Goal: Task Accomplishment & Management: Manage account settings

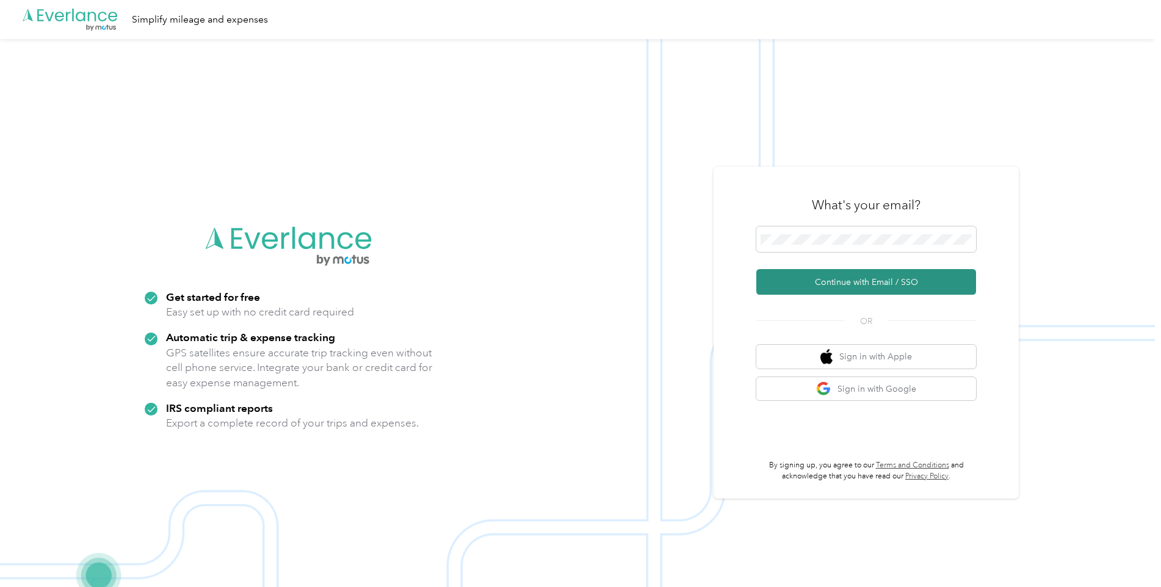
click at [839, 279] on button "Continue with Email / SSO" at bounding box center [866, 282] width 220 height 26
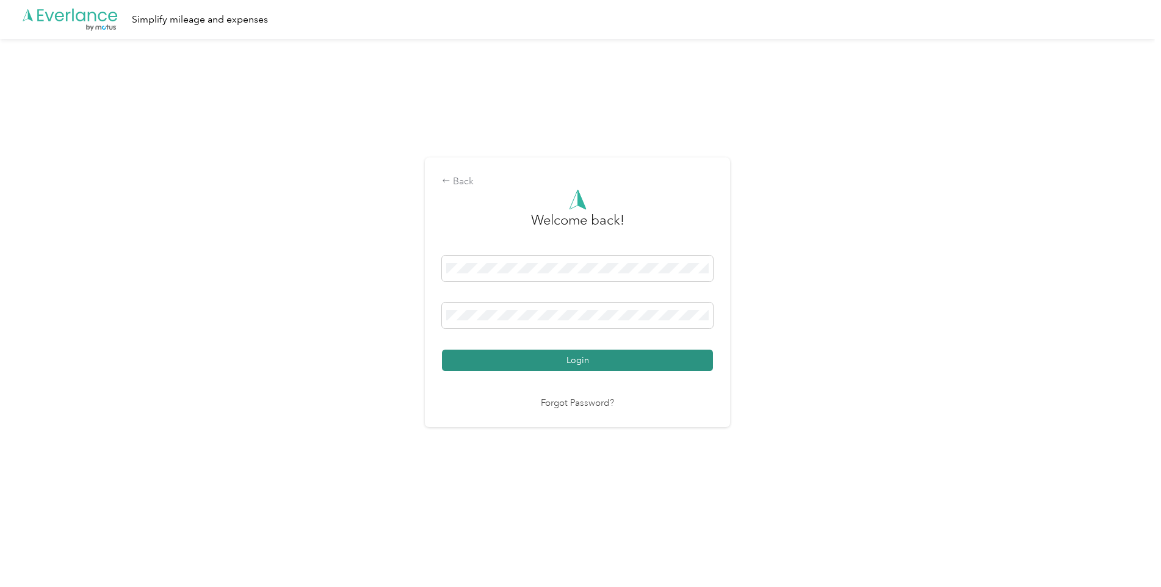
click at [541, 360] on button "Login" at bounding box center [577, 360] width 271 height 21
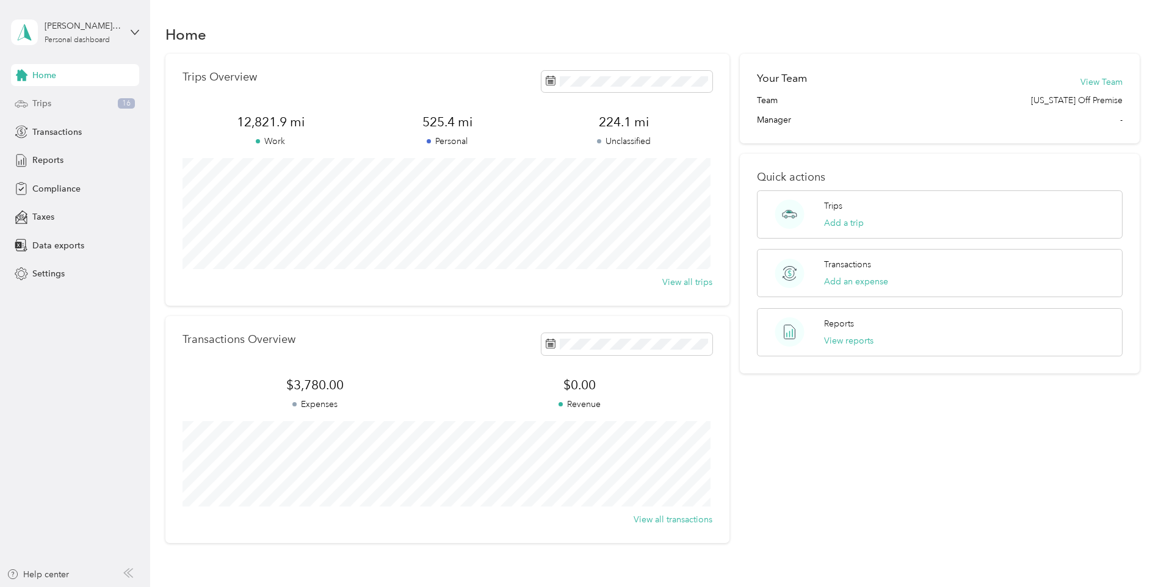
click at [45, 104] on span "Trips" at bounding box center [41, 103] width 19 height 13
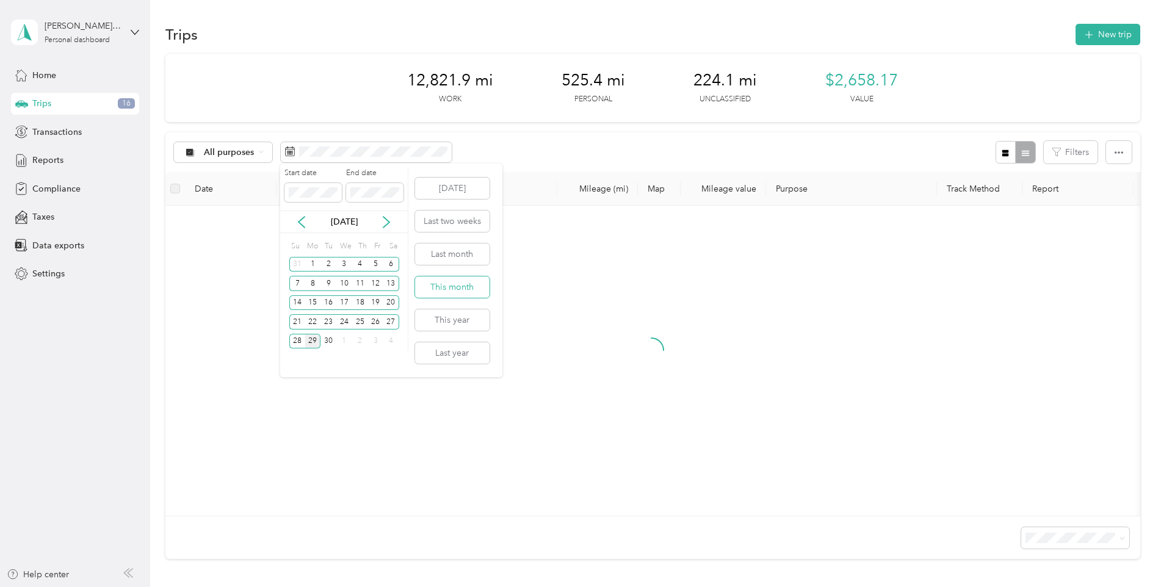
click at [460, 289] on button "This month" at bounding box center [452, 286] width 74 height 21
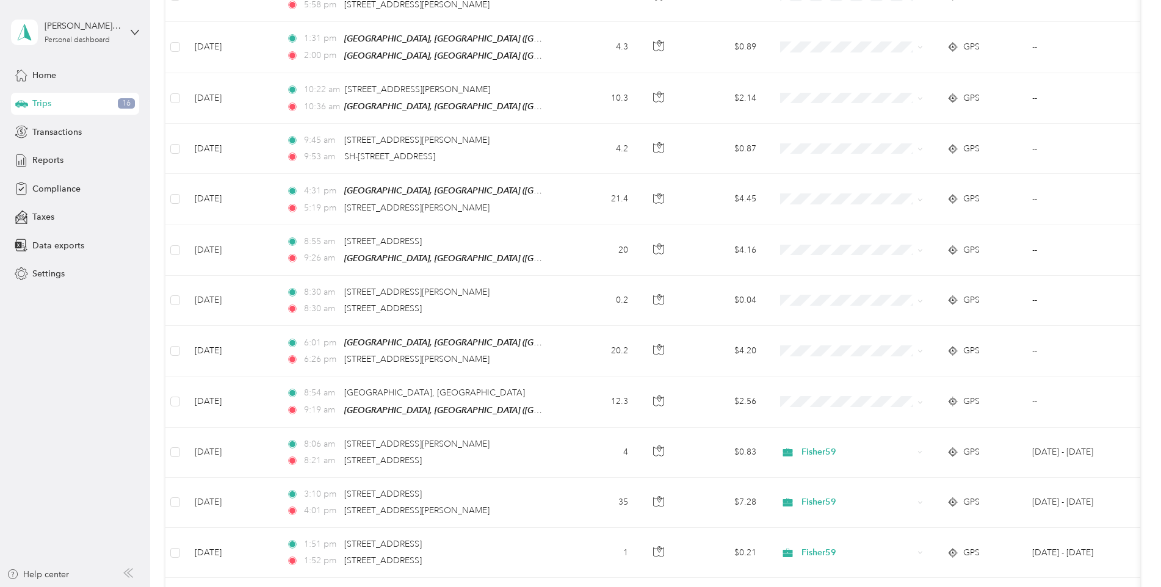
scroll to position [488, 0]
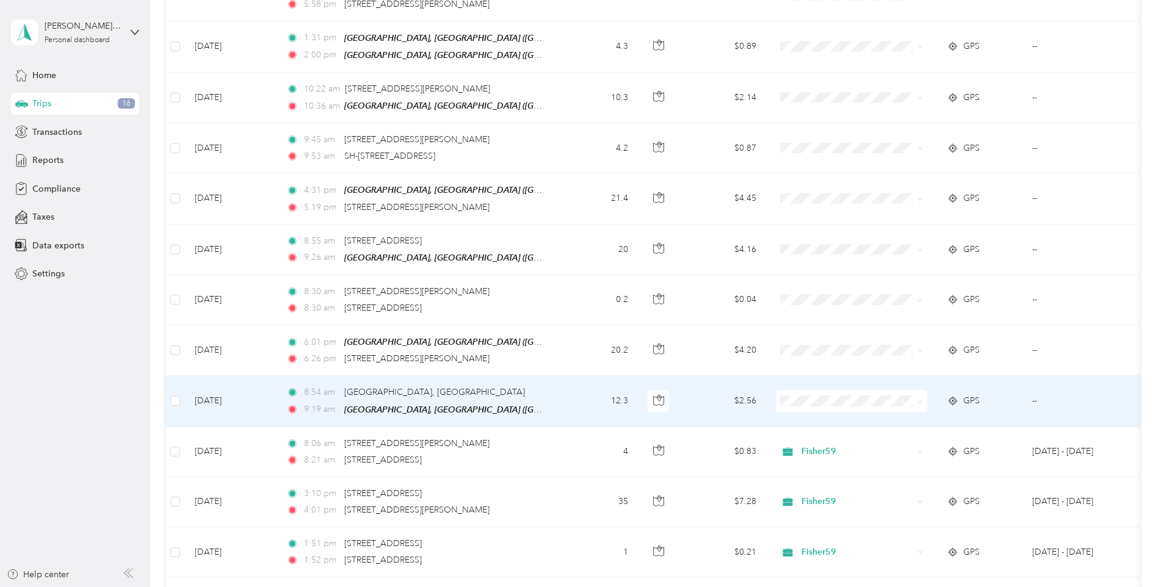
click at [815, 417] on span "Fisher59" at bounding box center [862, 417] width 113 height 13
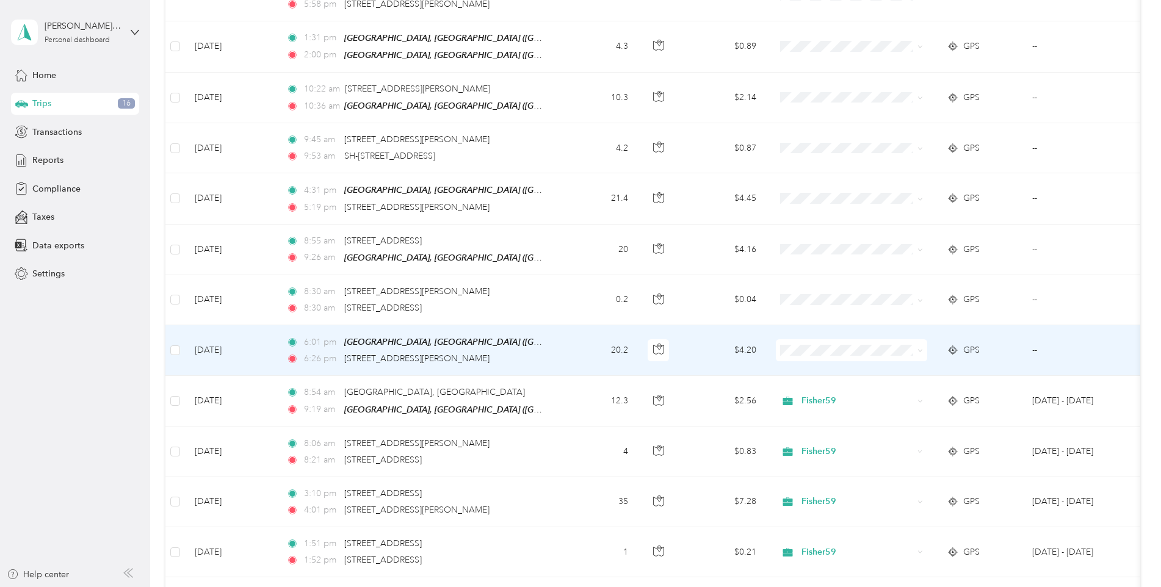
click at [817, 367] on span "Fisher59" at bounding box center [862, 367] width 113 height 13
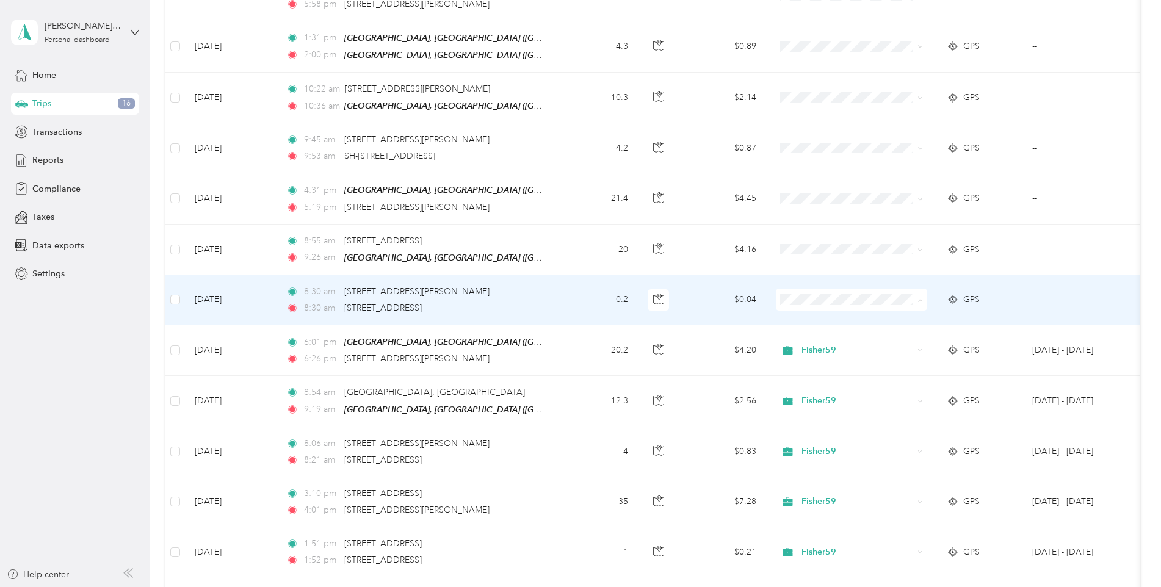
click at [814, 316] on span "Fisher59" at bounding box center [862, 317] width 113 height 13
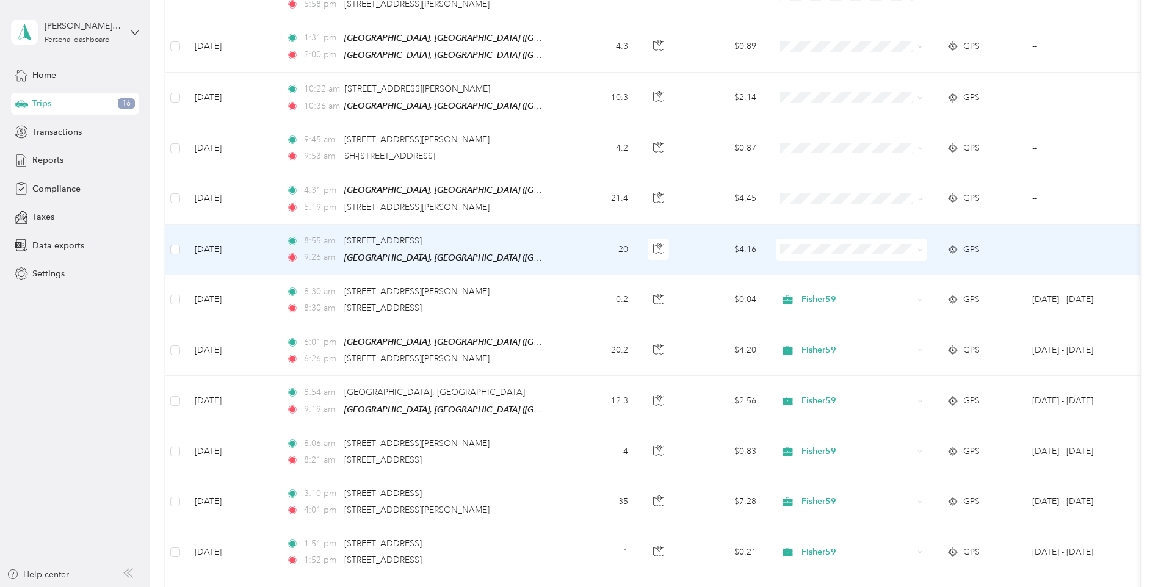
click at [821, 265] on span "Fisher59" at bounding box center [862, 265] width 113 height 13
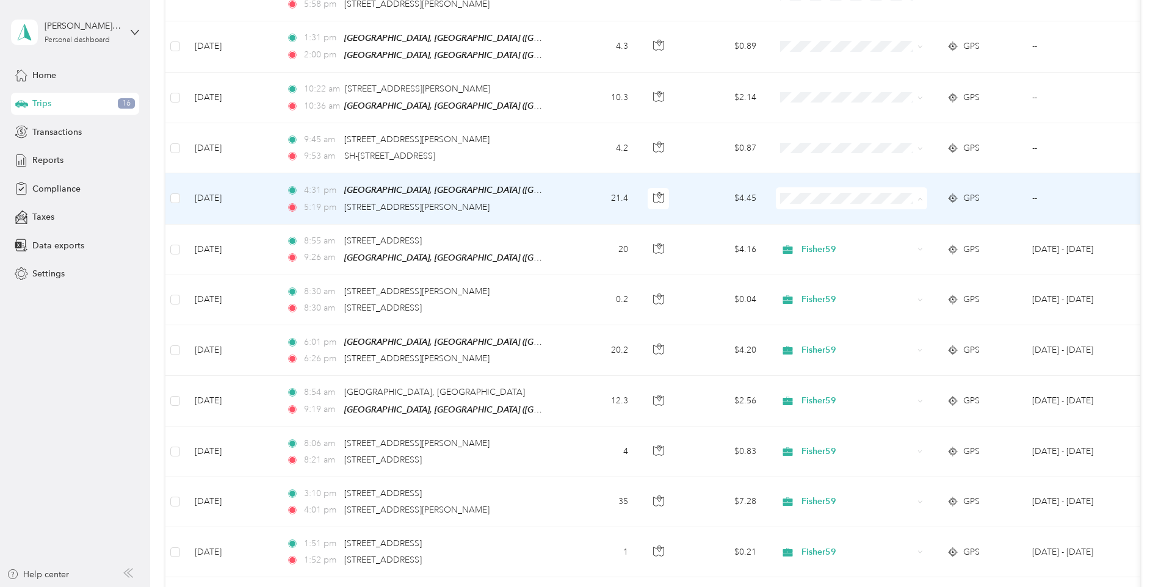
click at [818, 215] on span "Fisher59" at bounding box center [862, 217] width 113 height 13
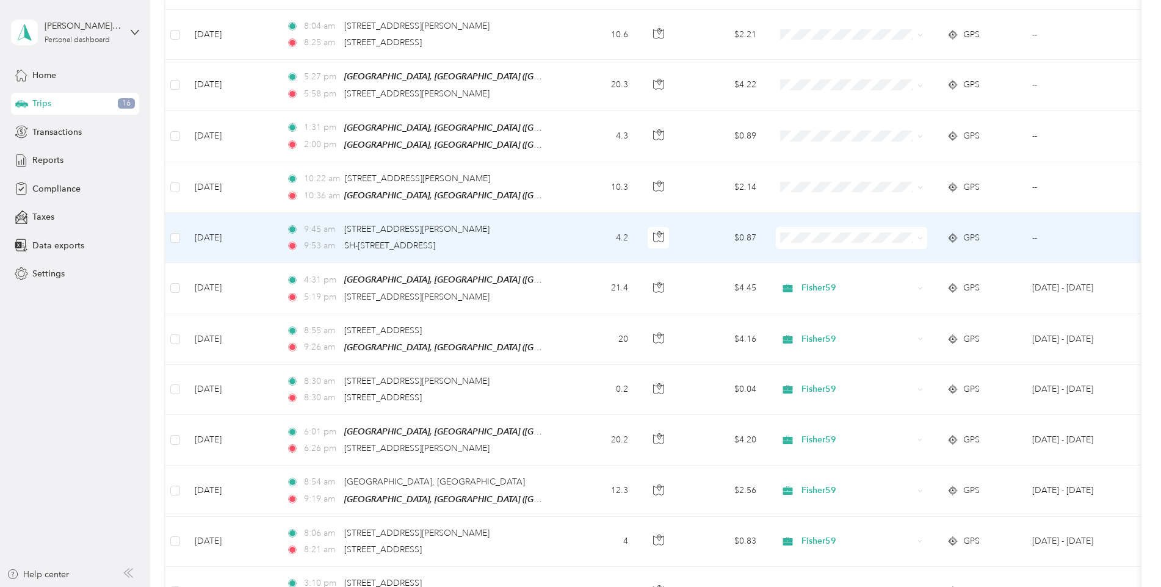
scroll to position [366, 0]
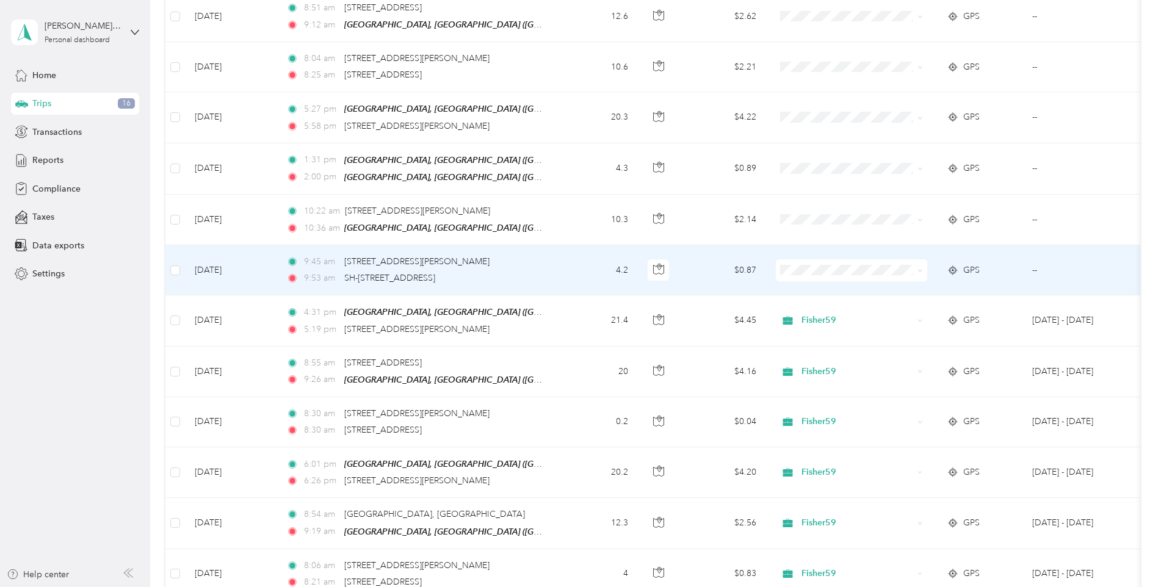
click at [824, 290] on span "Fisher59" at bounding box center [862, 287] width 113 height 13
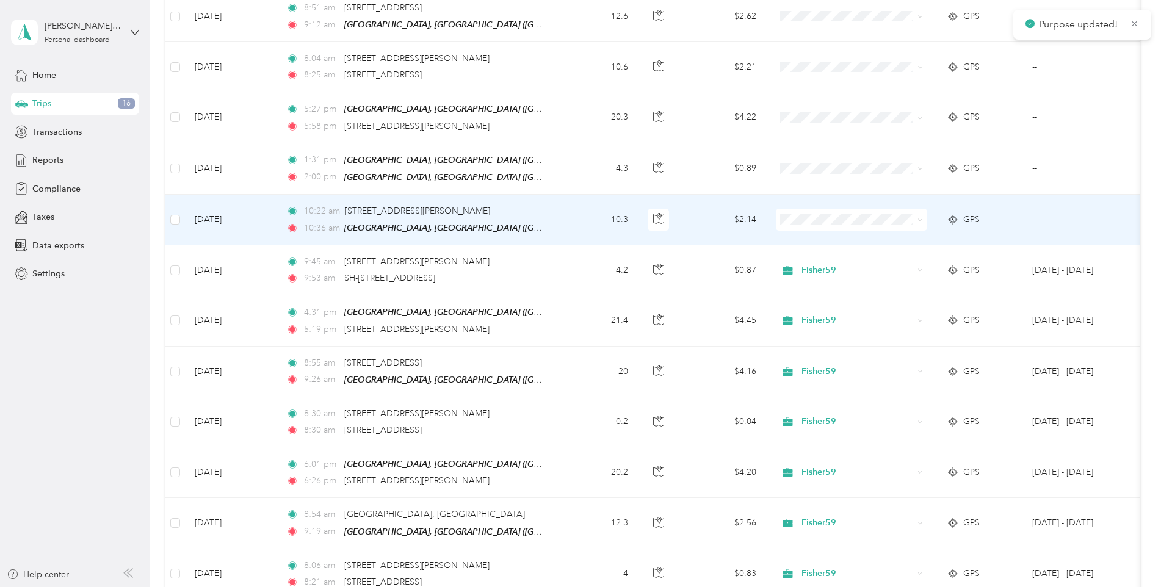
click at [803, 209] on span at bounding box center [851, 220] width 151 height 22
click at [816, 240] on li "Fisher59" at bounding box center [851, 238] width 151 height 21
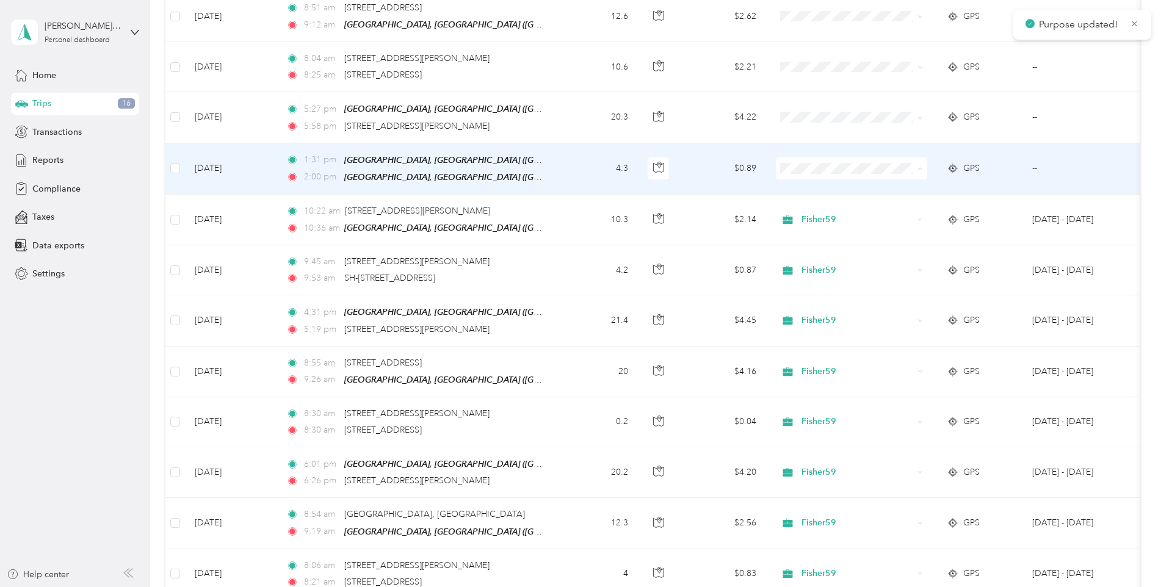
click at [816, 189] on span "Fisher59" at bounding box center [862, 188] width 113 height 13
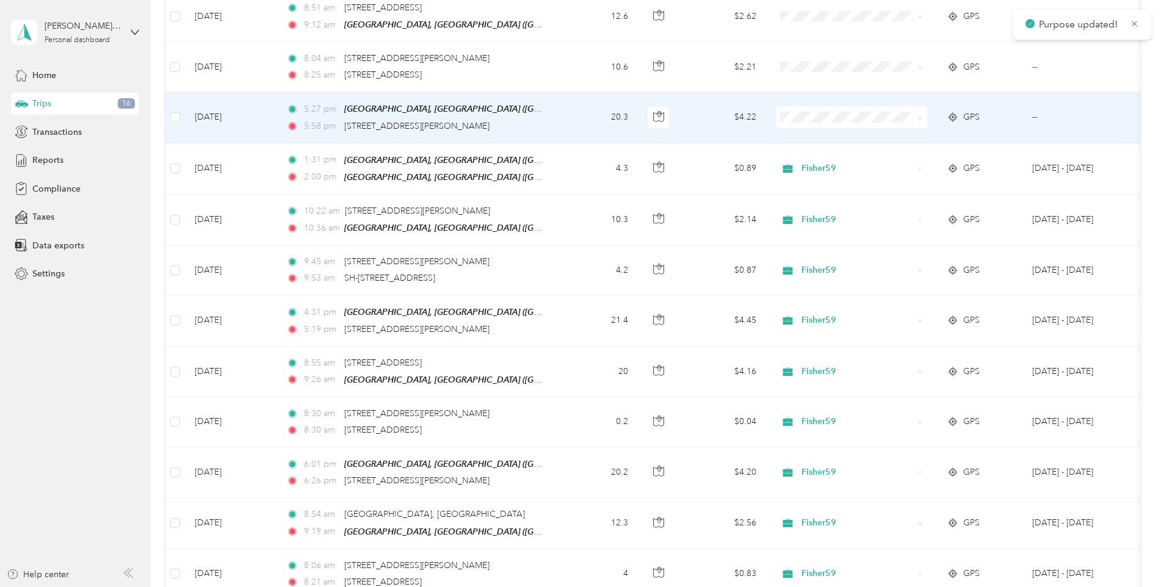
click at [822, 141] on li "Fisher59" at bounding box center [851, 135] width 151 height 21
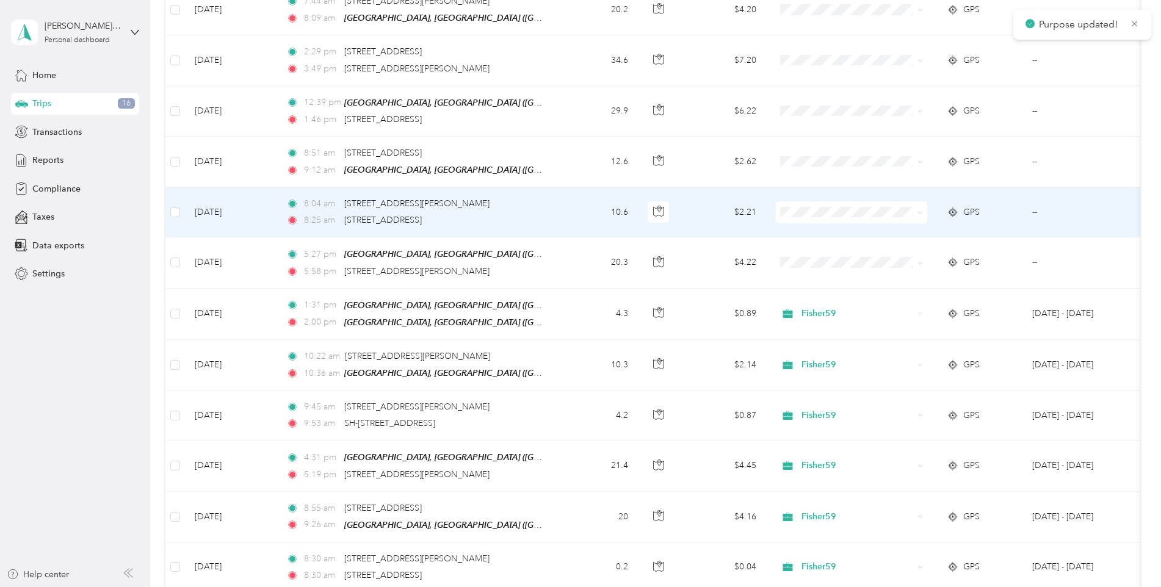
scroll to position [183, 0]
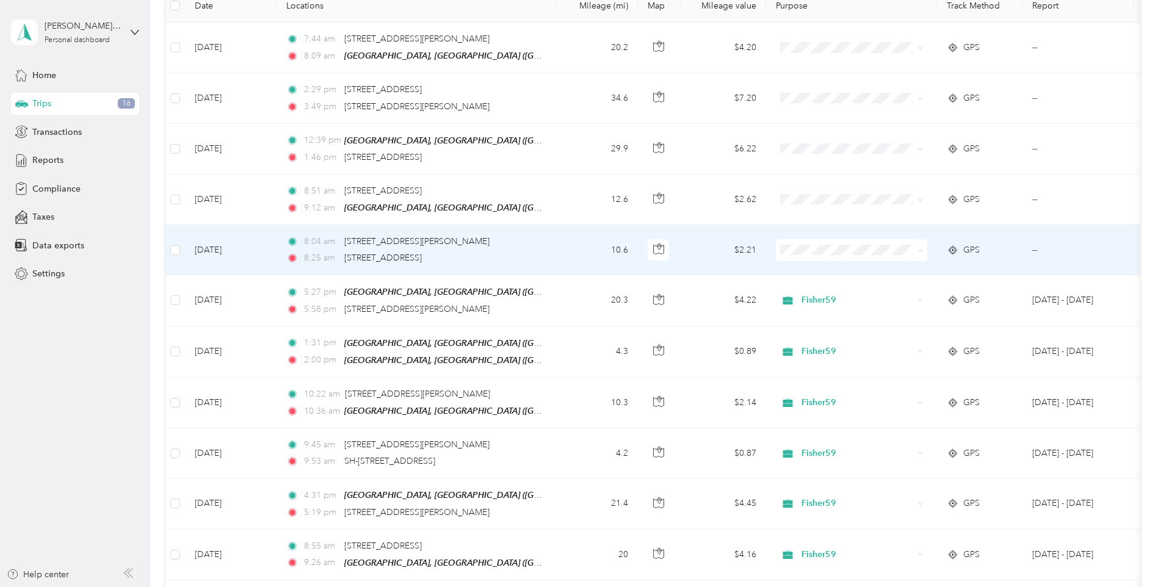
click at [813, 272] on span "Fisher59" at bounding box center [862, 271] width 113 height 13
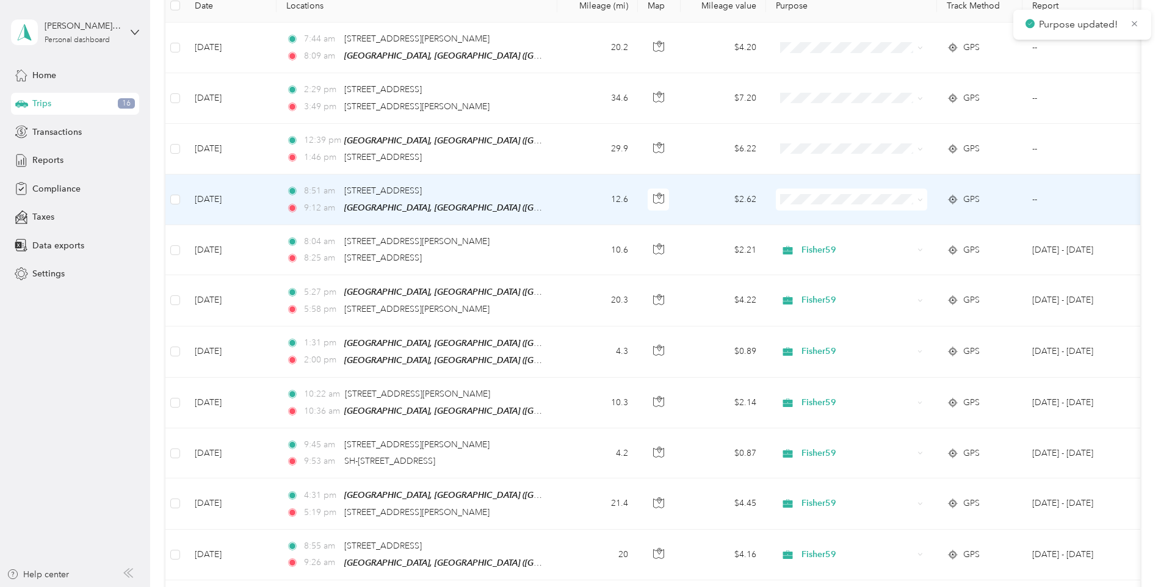
click at [818, 218] on span "Fisher59" at bounding box center [862, 218] width 113 height 13
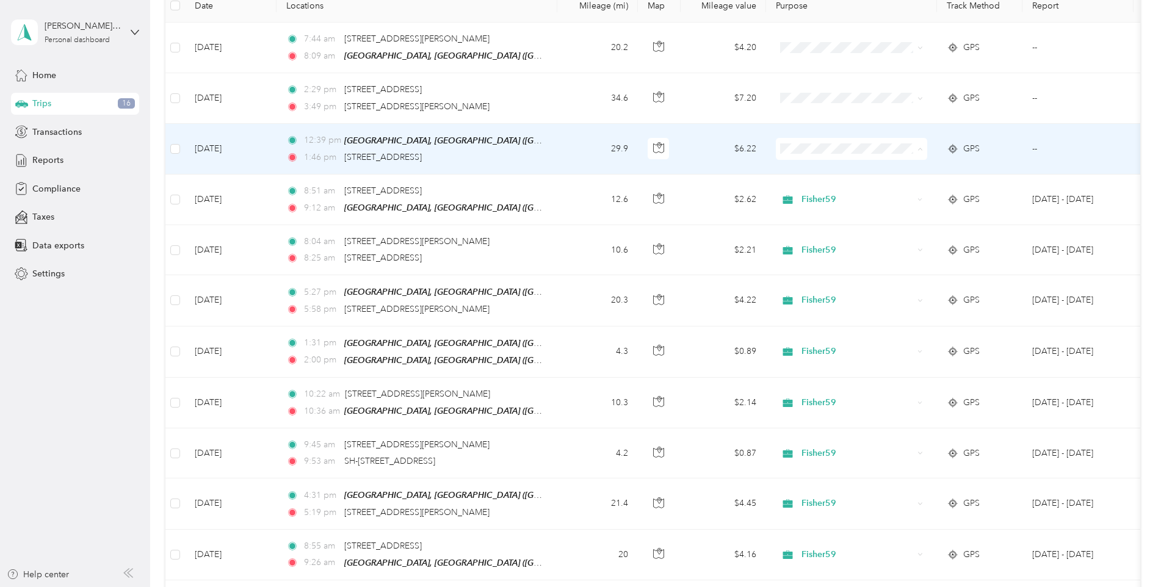
click at [817, 170] on span "Fisher59" at bounding box center [862, 170] width 113 height 13
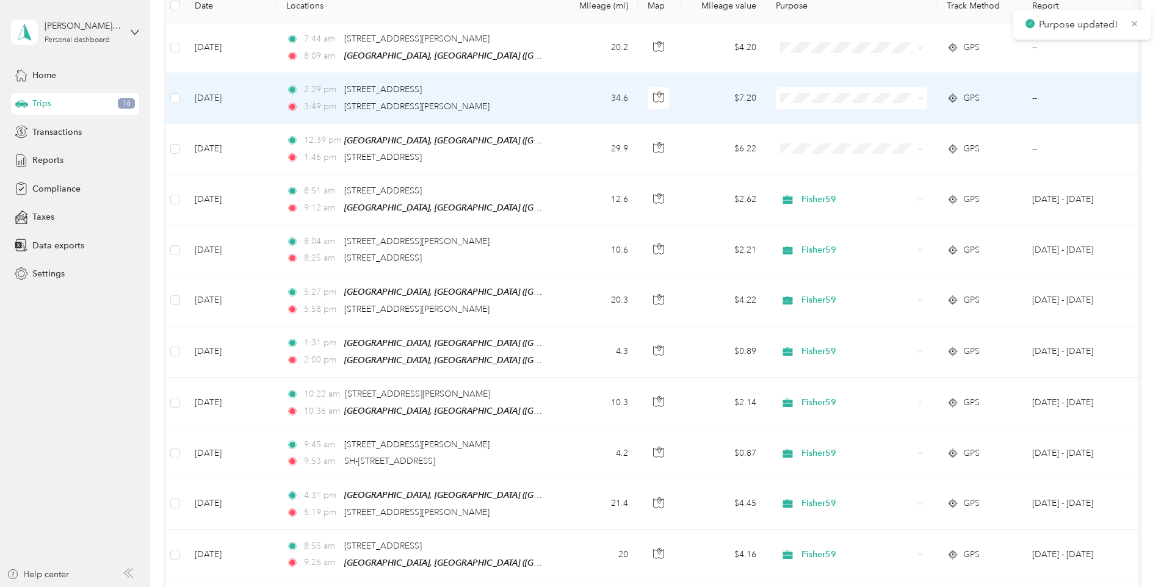
click at [818, 120] on span "Fisher59" at bounding box center [862, 120] width 113 height 13
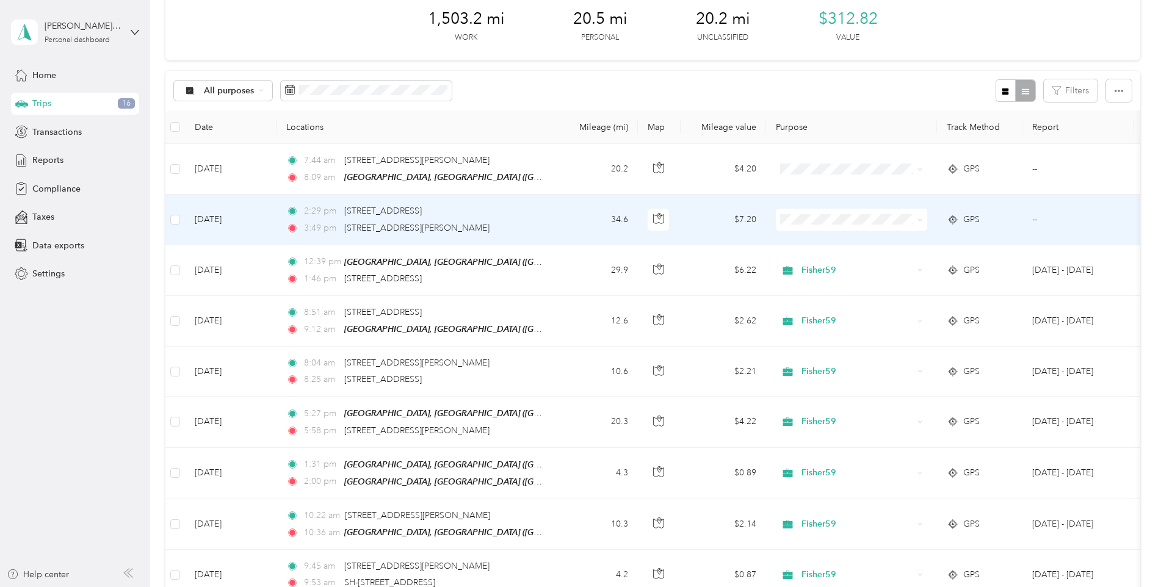
scroll to position [61, 0]
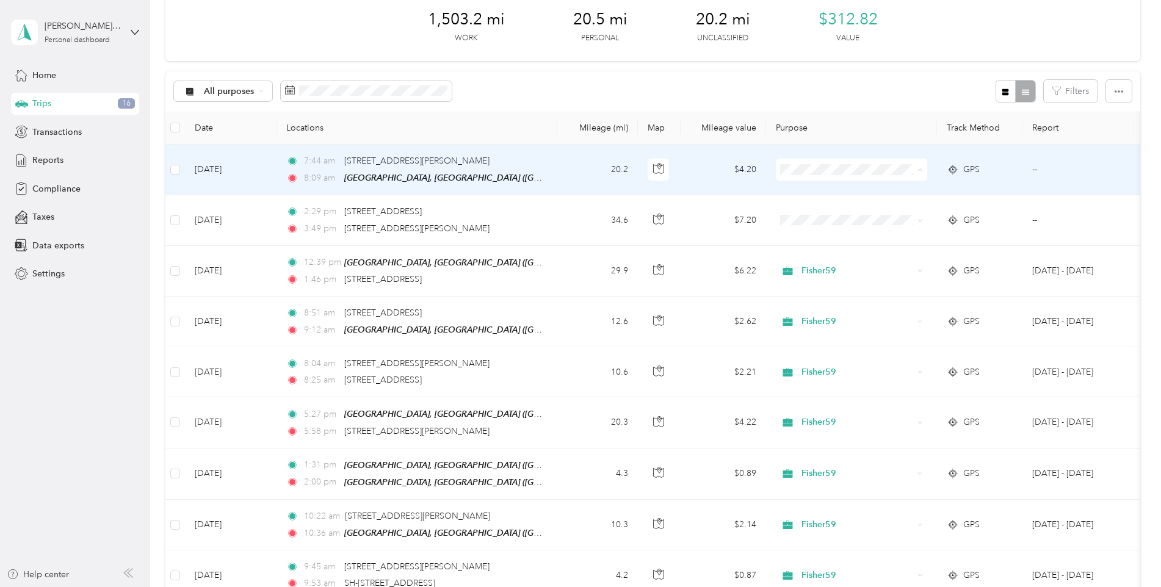
click at [812, 193] on span "Fisher59" at bounding box center [862, 192] width 113 height 13
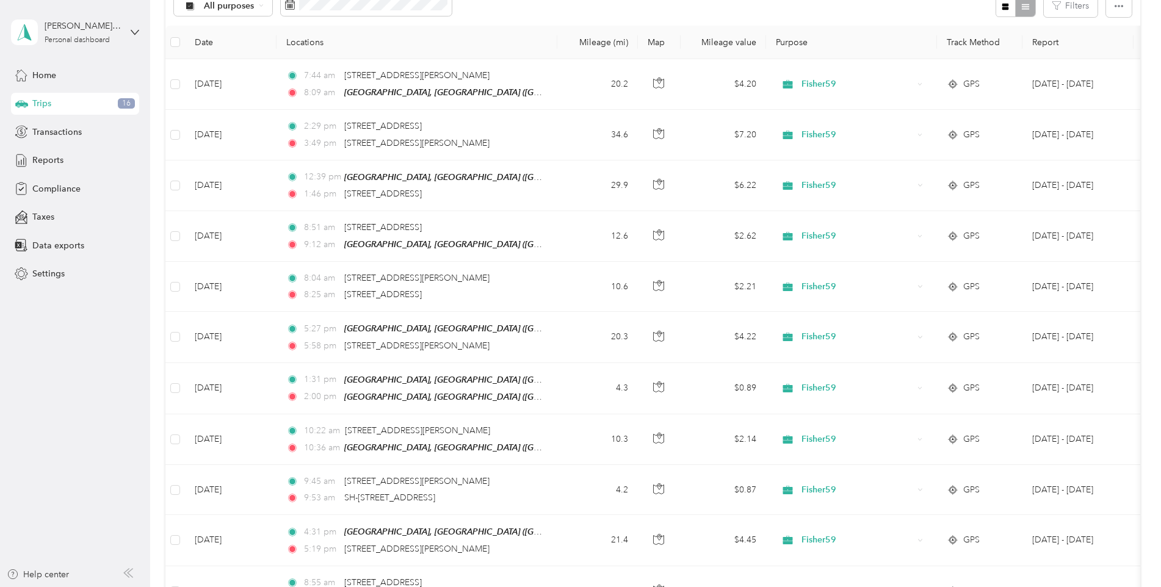
scroll to position [0, 0]
